Goal: Use online tool/utility: Utilize a website feature to perform a specific function

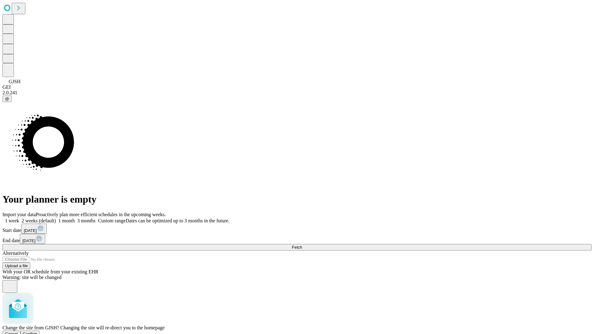
click at [37, 332] on span "Confirm" at bounding box center [30, 334] width 15 height 5
click at [19, 218] on label "1 week" at bounding box center [10, 220] width 17 height 5
click at [302, 245] on span "Fetch" at bounding box center [297, 247] width 10 height 5
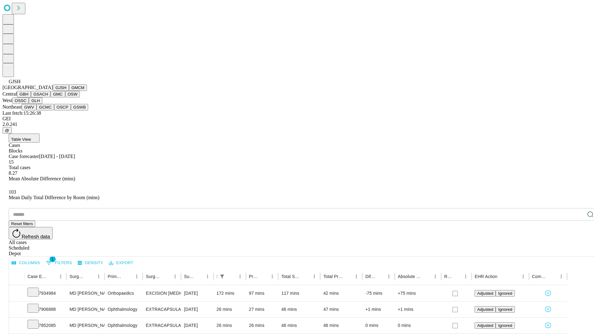
click at [69, 91] on button "GMCM" at bounding box center [78, 87] width 18 height 6
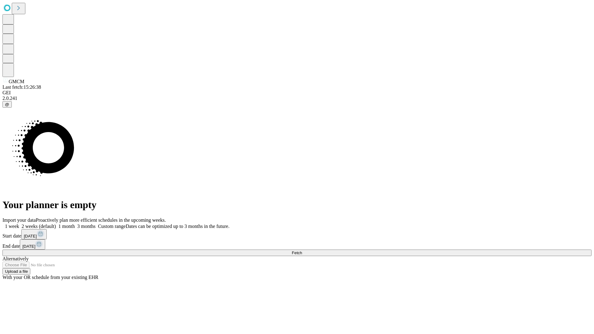
click at [19, 224] on label "1 week" at bounding box center [10, 226] width 17 height 5
click at [302, 251] on span "Fetch" at bounding box center [297, 253] width 10 height 5
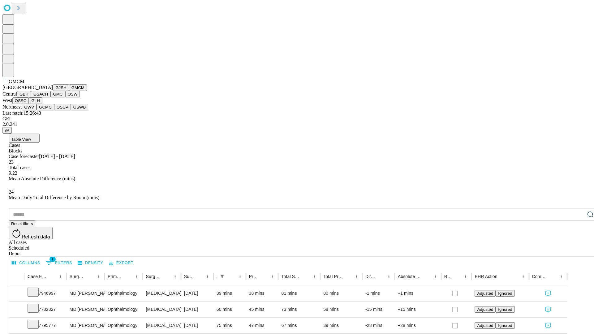
click at [31, 97] on button "GBH" at bounding box center [24, 94] width 14 height 6
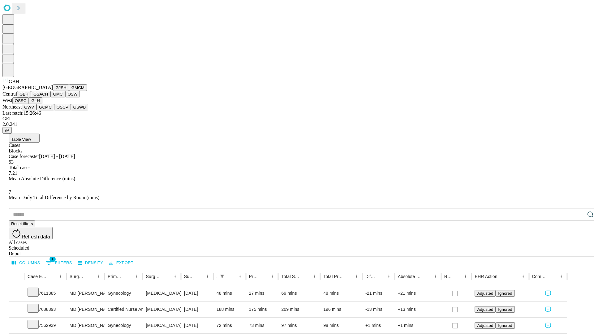
click at [48, 97] on button "GSACH" at bounding box center [40, 94] width 19 height 6
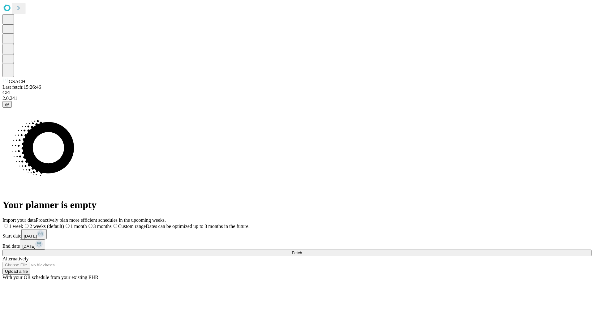
click at [23, 224] on label "1 week" at bounding box center [12, 226] width 21 height 5
click at [302, 251] on span "Fetch" at bounding box center [297, 253] width 10 height 5
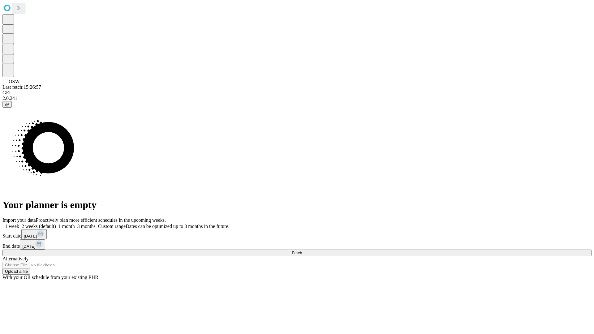
click at [19, 224] on label "1 week" at bounding box center [10, 226] width 17 height 5
click at [302, 251] on span "Fetch" at bounding box center [297, 253] width 10 height 5
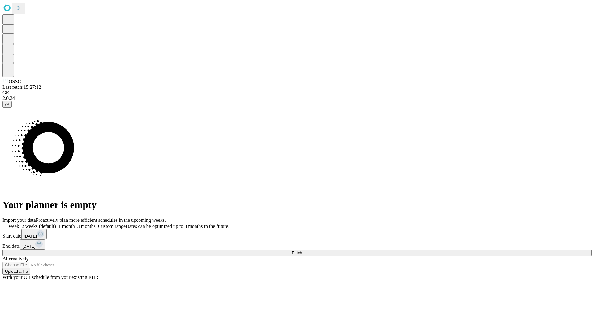
click at [19, 224] on label "1 week" at bounding box center [10, 226] width 17 height 5
click at [302, 251] on span "Fetch" at bounding box center [297, 253] width 10 height 5
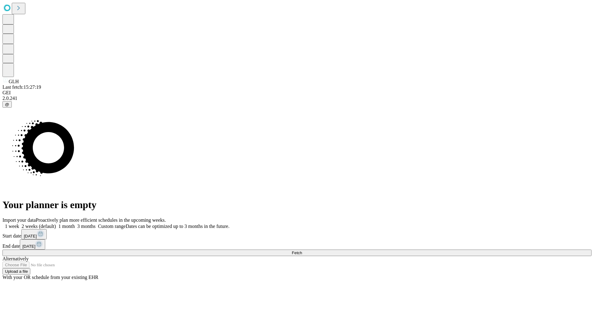
click at [19, 224] on label "1 week" at bounding box center [10, 226] width 17 height 5
click at [302, 251] on span "Fetch" at bounding box center [297, 253] width 10 height 5
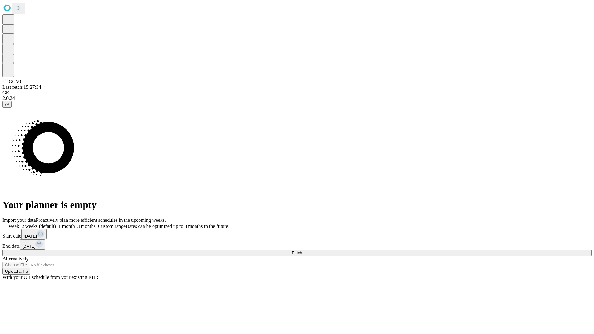
click at [19, 224] on label "1 week" at bounding box center [10, 226] width 17 height 5
click at [302, 251] on span "Fetch" at bounding box center [297, 253] width 10 height 5
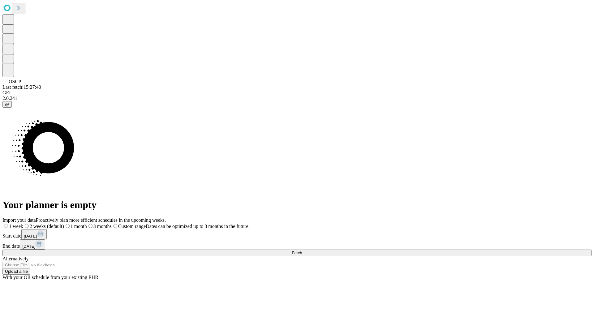
click at [23, 224] on label "1 week" at bounding box center [12, 226] width 21 height 5
click at [302, 251] on span "Fetch" at bounding box center [297, 253] width 10 height 5
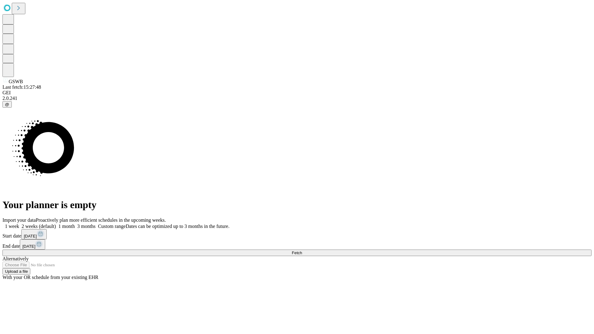
click at [302, 251] on span "Fetch" at bounding box center [297, 253] width 10 height 5
